Goal: Task Accomplishment & Management: Use online tool/utility

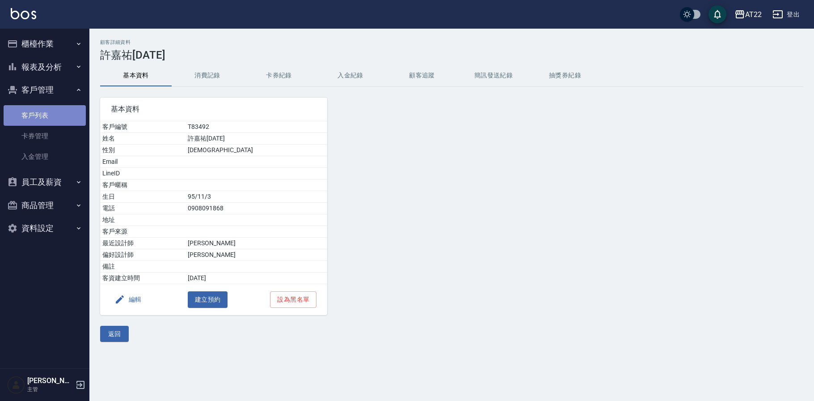
click at [42, 109] on link "客戶列表" at bounding box center [45, 115] width 82 height 21
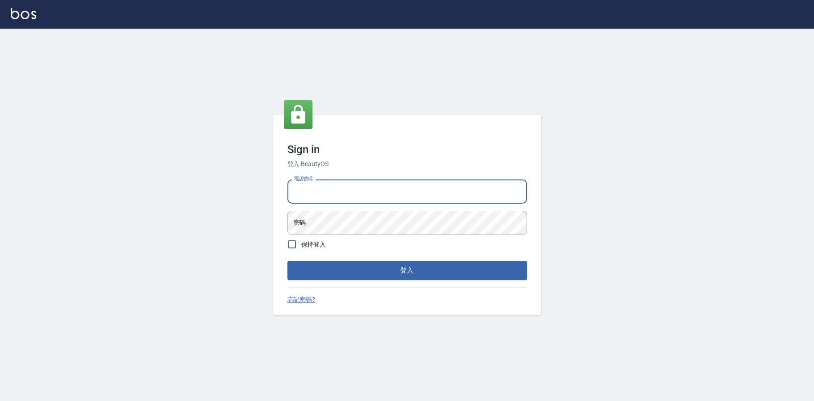
type input "0936888819"
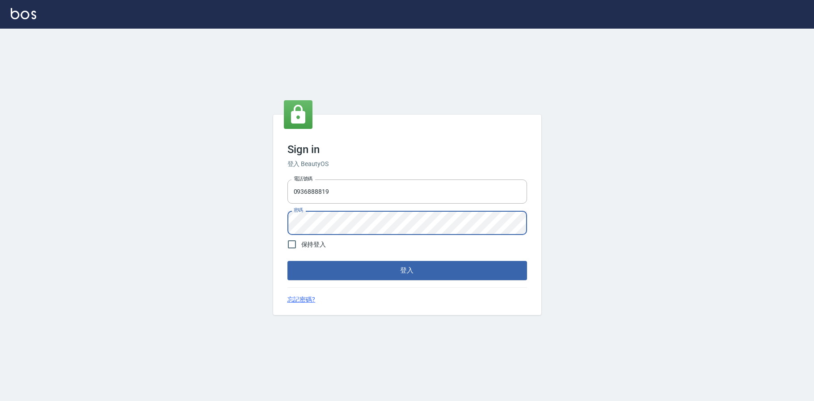
click at [344, 276] on button "登入" at bounding box center [407, 270] width 240 height 19
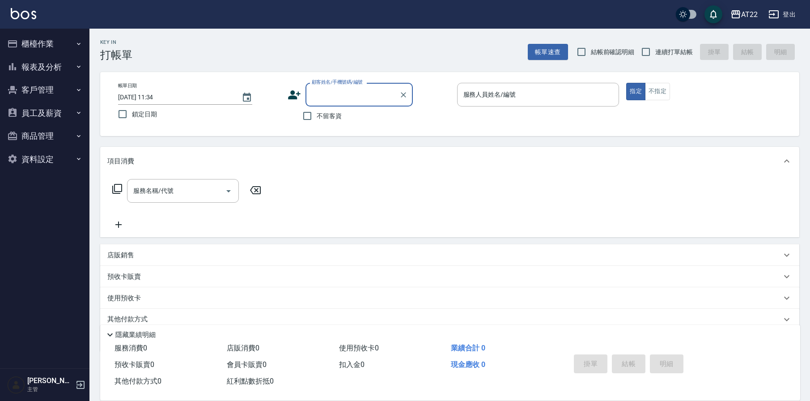
click at [44, 92] on button "客戶管理" at bounding box center [45, 89] width 82 height 23
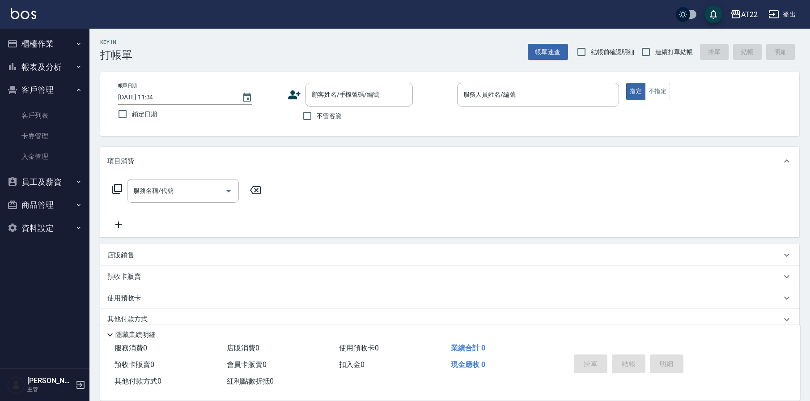
scroll to position [2, 0]
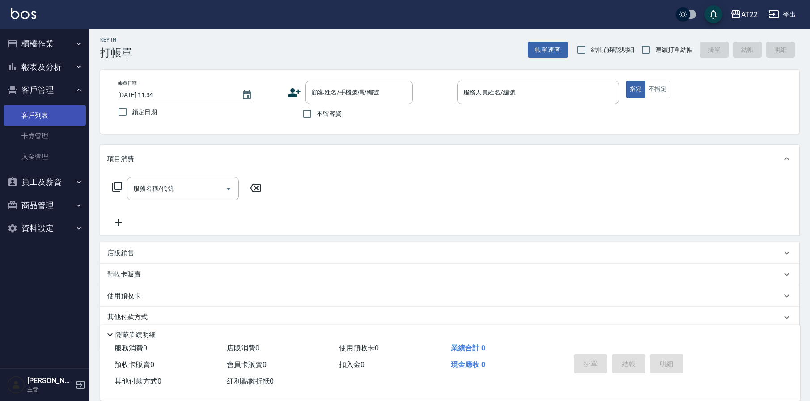
click at [37, 119] on link "客戶列表" at bounding box center [45, 115] width 82 height 21
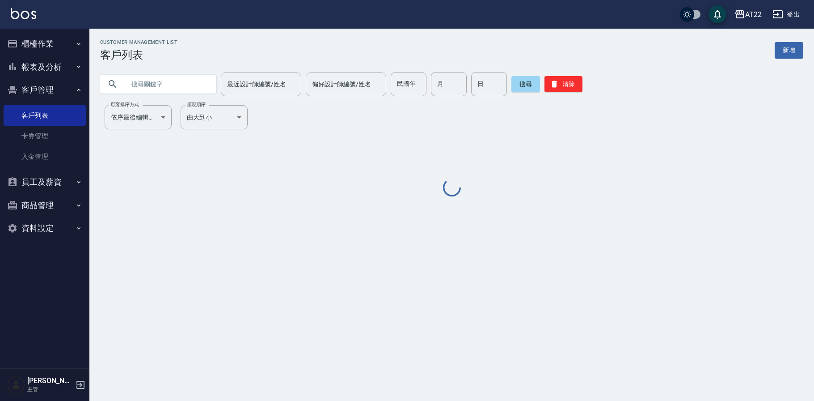
click at [144, 85] on input "text" at bounding box center [167, 84] width 84 height 24
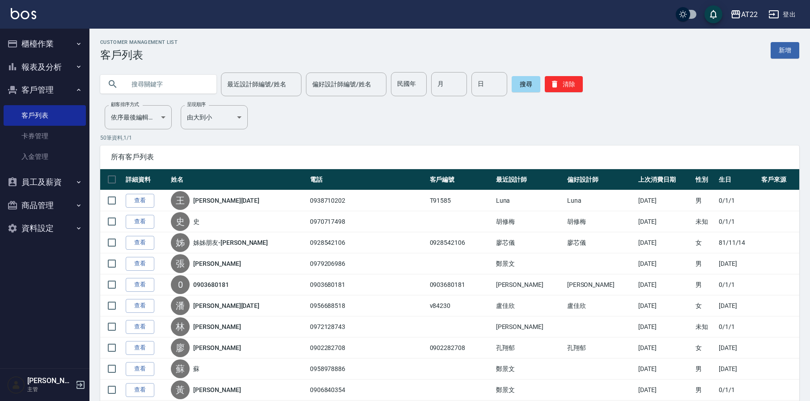
paste input "0986088551"
type input "0986088551"
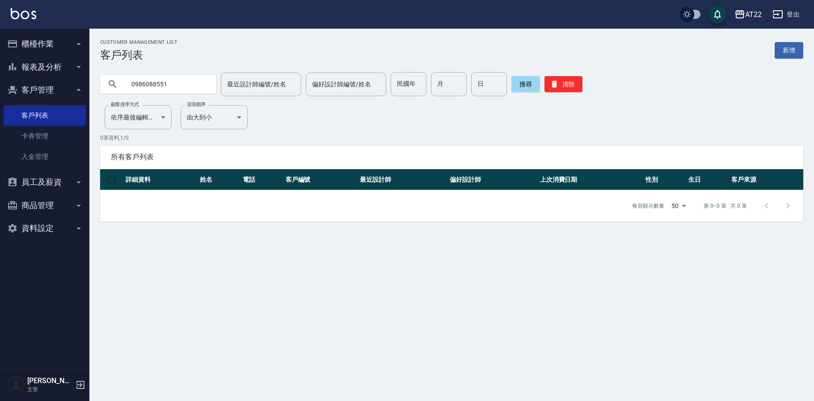
drag, startPoint x: 174, startPoint y: 86, endPoint x: 107, endPoint y: 90, distance: 66.7
click at [107, 90] on div "0986088551" at bounding box center [158, 84] width 116 height 19
drag, startPoint x: 182, startPoint y: 86, endPoint x: 102, endPoint y: 86, distance: 79.6
click at [101, 86] on div "0986088551" at bounding box center [158, 84] width 116 height 19
type input "雅"
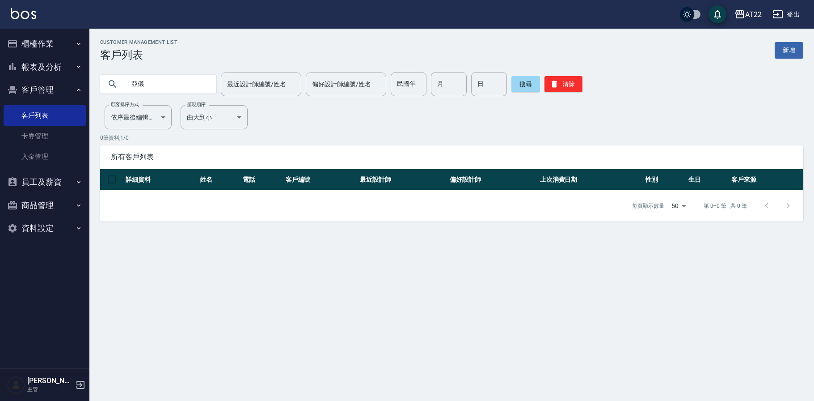
type input "亞儀"
click at [796, 13] on button "登出" at bounding box center [786, 14] width 34 height 17
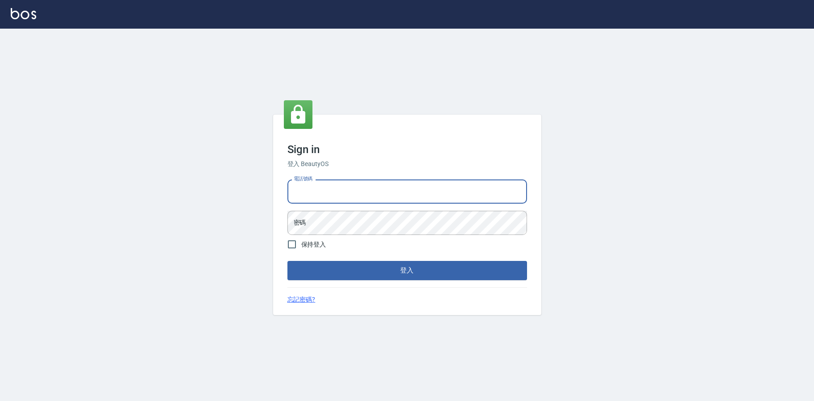
type input "0952958204"
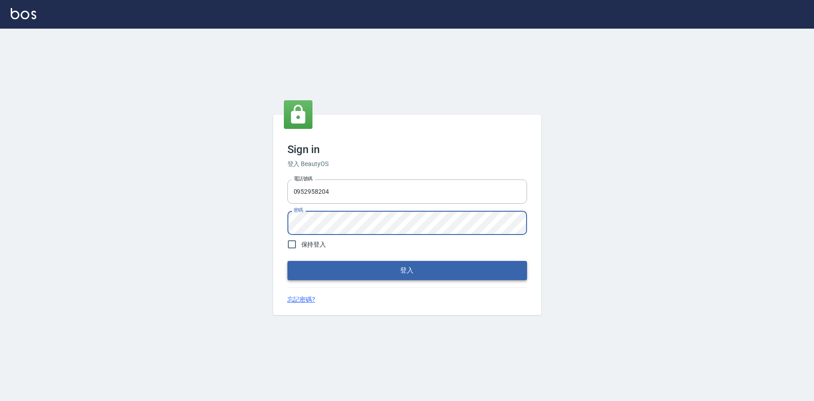
click at [369, 272] on button "登入" at bounding box center [407, 270] width 240 height 19
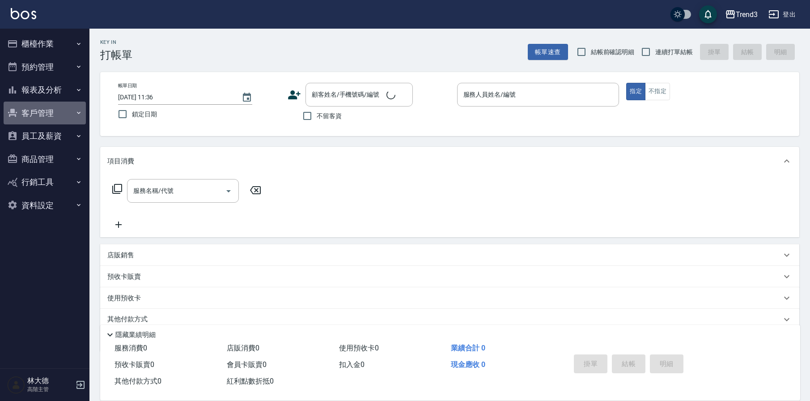
click at [44, 114] on button "客戶管理" at bounding box center [45, 112] width 82 height 23
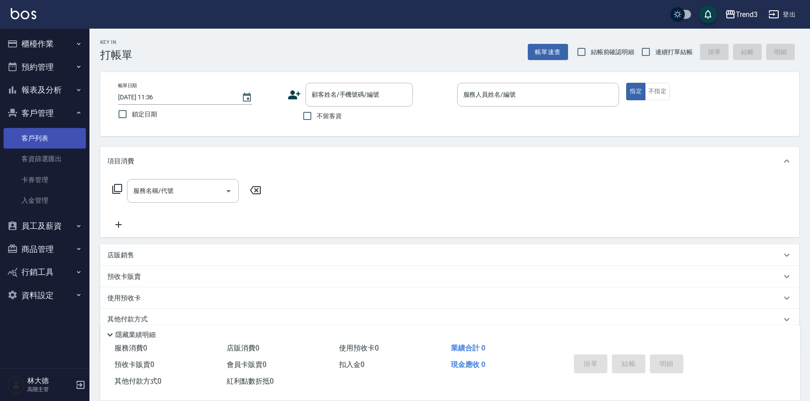
click at [51, 133] on link "客戶列表" at bounding box center [45, 138] width 82 height 21
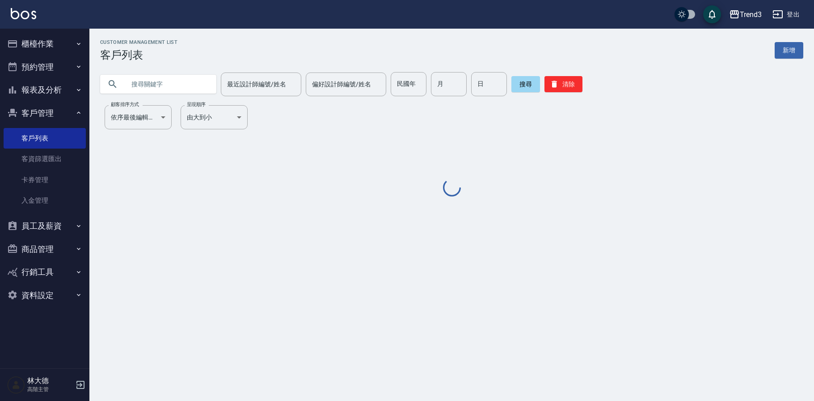
click at [142, 84] on input "text" at bounding box center [167, 84] width 84 height 24
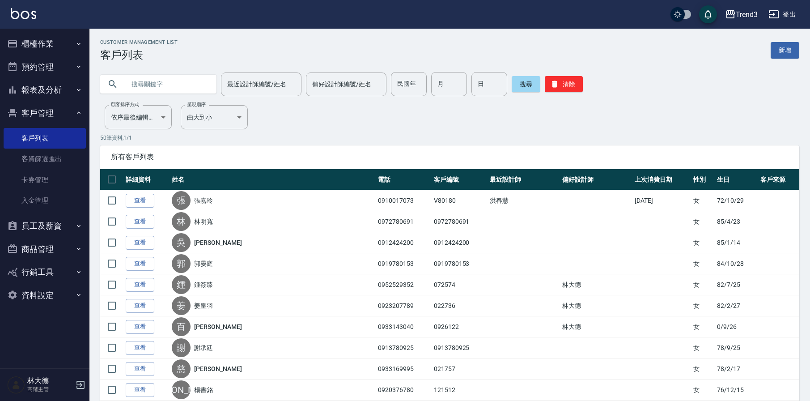
paste input "0986088551"
type input "0986088551"
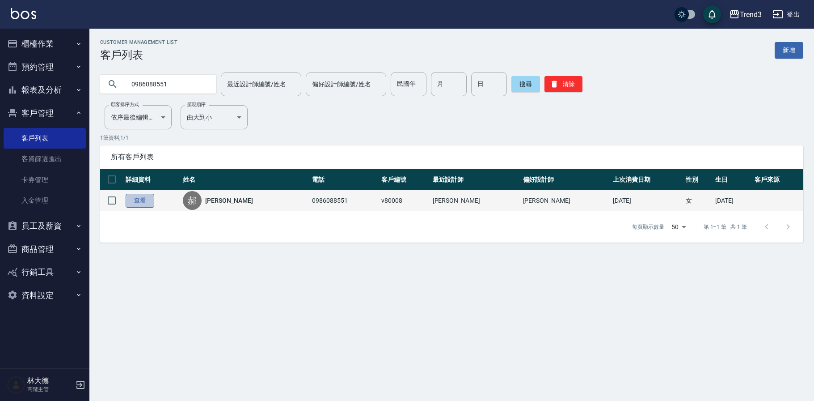
click at [140, 201] on link "查看" at bounding box center [140, 201] width 29 height 14
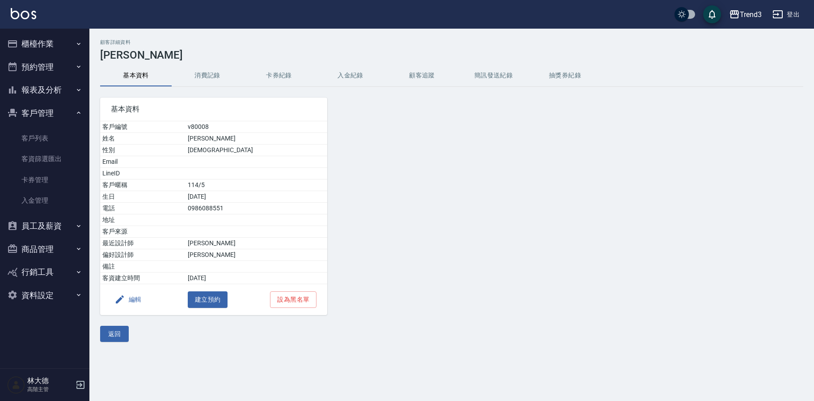
click at [221, 76] on button "消費記錄" at bounding box center [208, 75] width 72 height 21
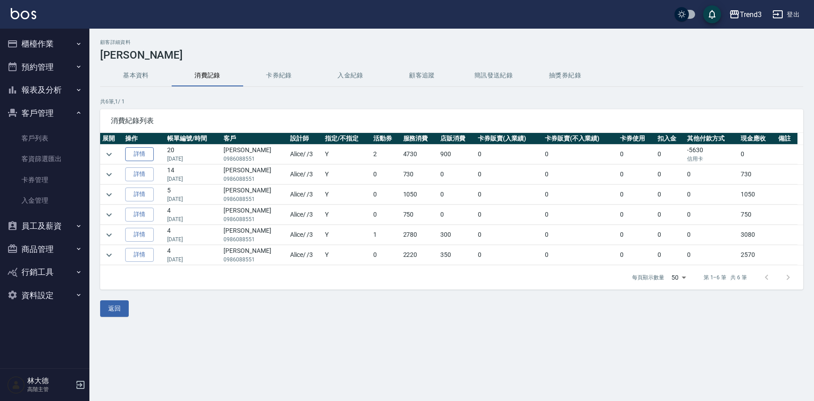
click at [139, 155] on link "詳情" at bounding box center [139, 154] width 29 height 14
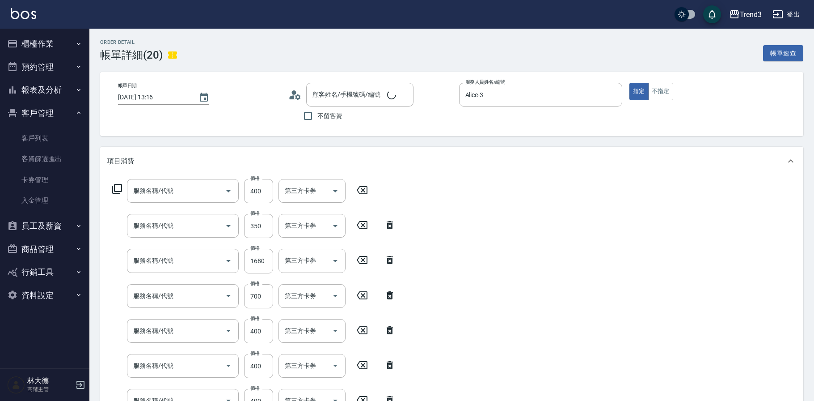
type input "2025/01/21 13:16"
type input "Alice-3"
type input "TREND滋潤修護洗髮精"
type input "ROCK洗髮精250ml-淨白"
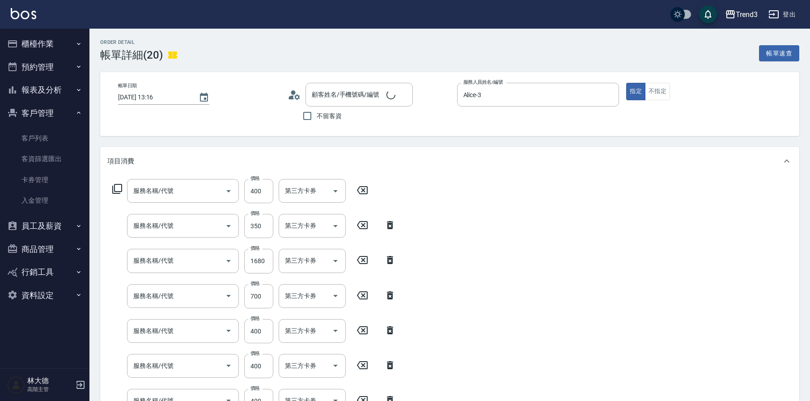
type input "郝亞儀/0986088551/v80008"
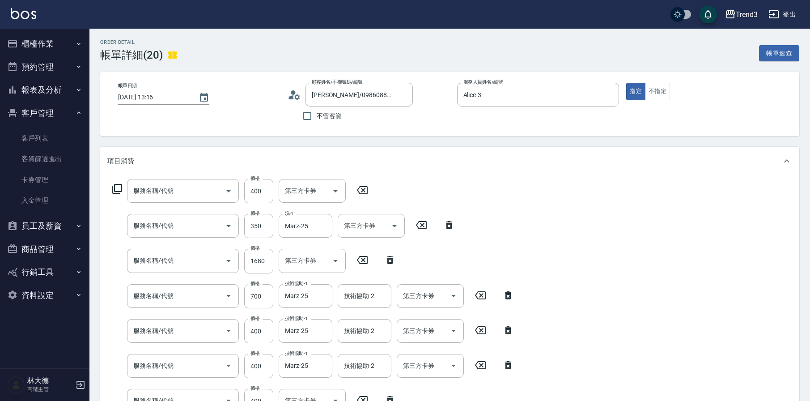
type input "剪髮(350)"
type input "洗髮(250)"
type input "染髮套餐(992)"
type input "漂髮(5002)"
type input "染前隔離(32033)"
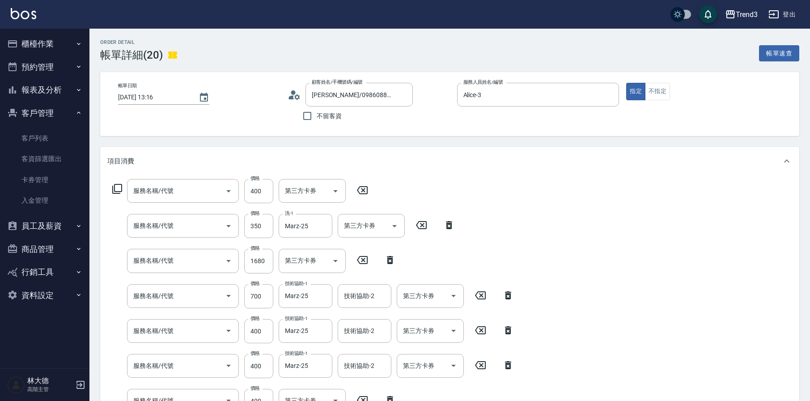
type input "染髮(12402)"
type input "剪髮(350)"
type input "洗髮(250)"
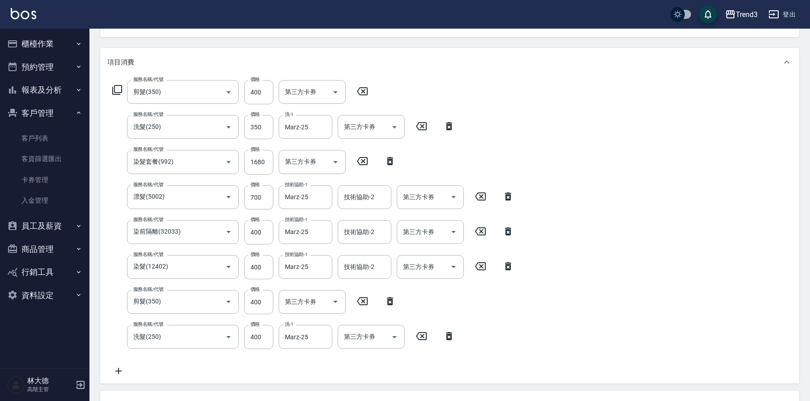
scroll to position [98, 0]
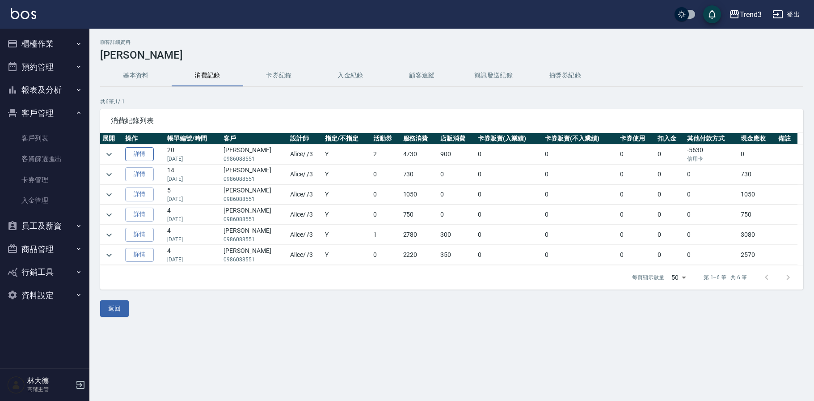
click at [140, 155] on link "詳情" at bounding box center [139, 154] width 29 height 14
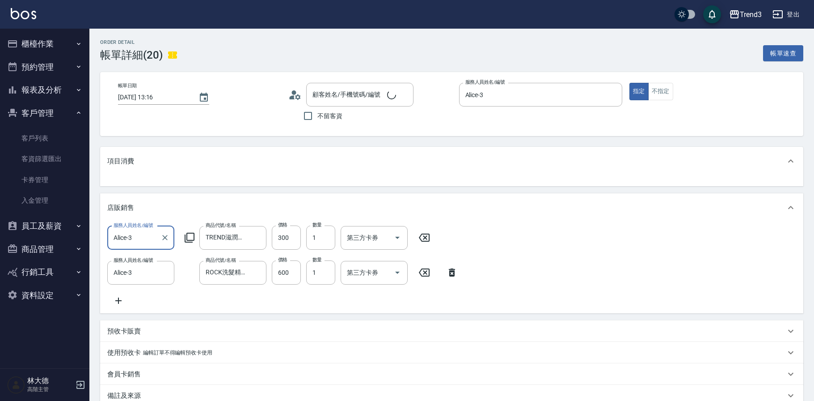
type input "郝亞儀/0986088551/v80008"
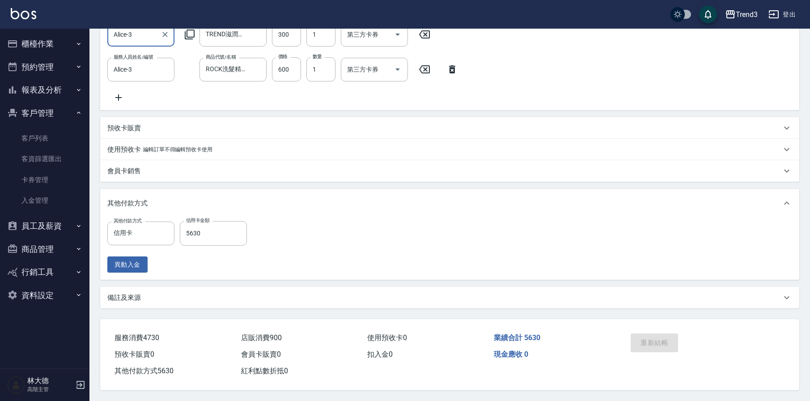
scroll to position [510, 0]
